Goal: Information Seeking & Learning: Learn about a topic

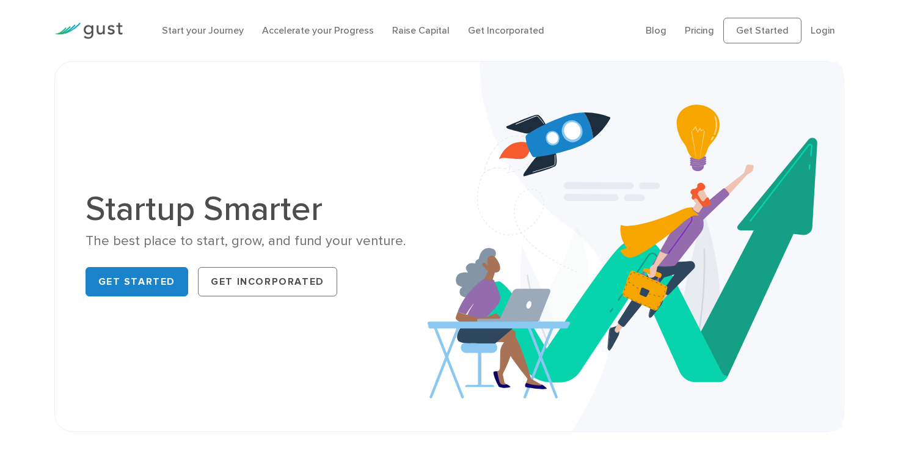
click at [94, 35] on img at bounding box center [88, 31] width 68 height 16
click at [272, 32] on link "Accelerate your Progress" at bounding box center [318, 30] width 112 height 12
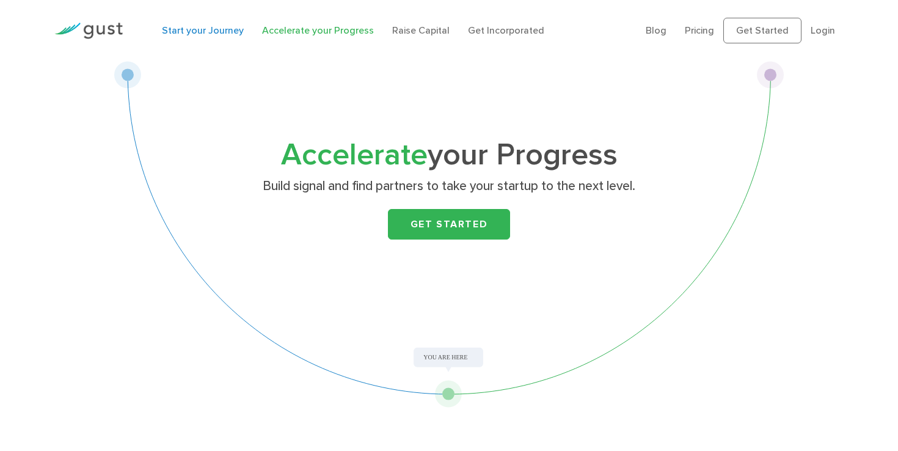
click at [197, 35] on link "Start your Journey" at bounding box center [203, 30] width 82 height 12
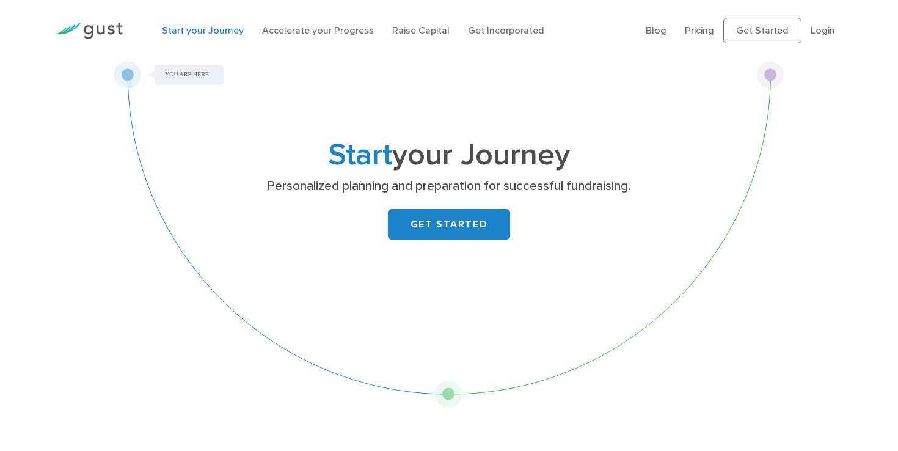
click at [687, 26] on ul "Blog FAQ Pricing Get Started Login Login" at bounding box center [745, 31] width 199 height 26
click at [694, 32] on link "Pricing" at bounding box center [699, 30] width 29 height 12
